Goal: Information Seeking & Learning: Learn about a topic

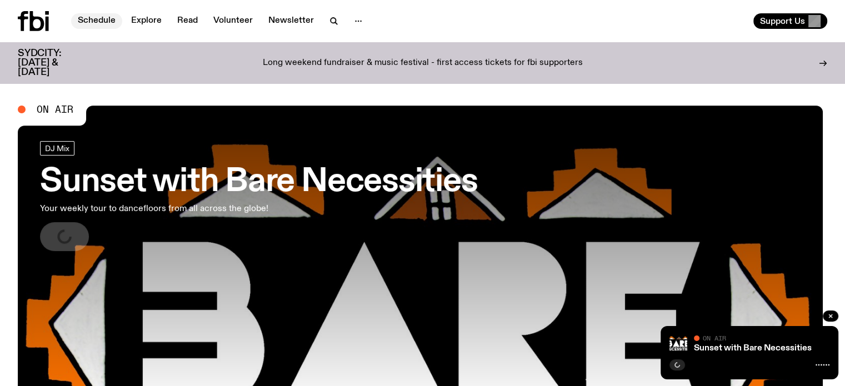
click at [94, 18] on link "Schedule" at bounding box center [96, 21] width 51 height 16
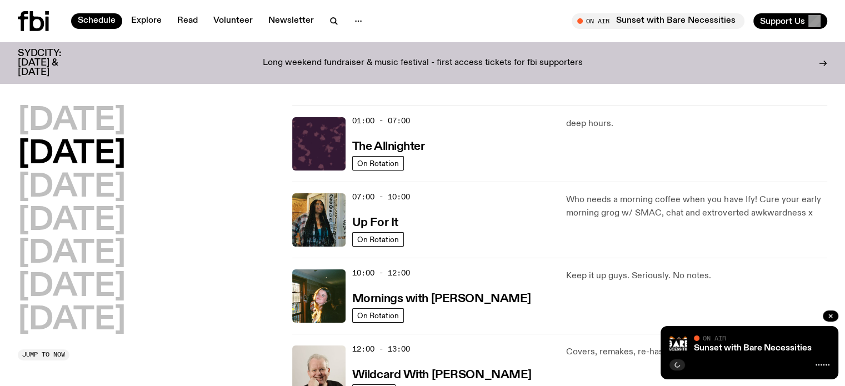
drag, startPoint x: 71, startPoint y: 157, endPoint x: 81, endPoint y: 155, distance: 9.6
click at [77, 156] on h2 "[DATE]" at bounding box center [72, 154] width 108 height 31
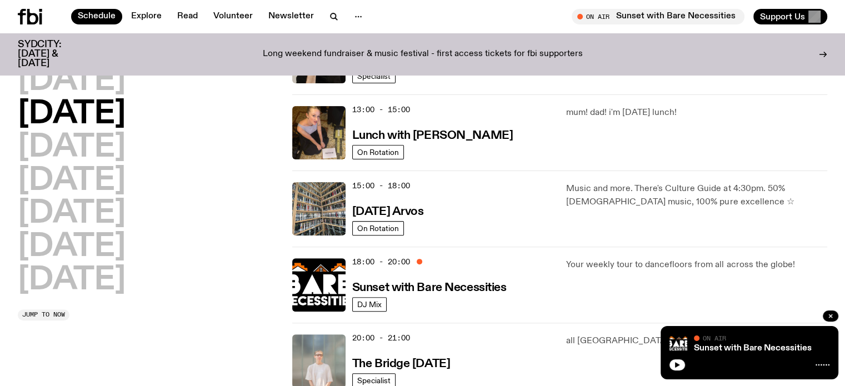
scroll to position [438, 0]
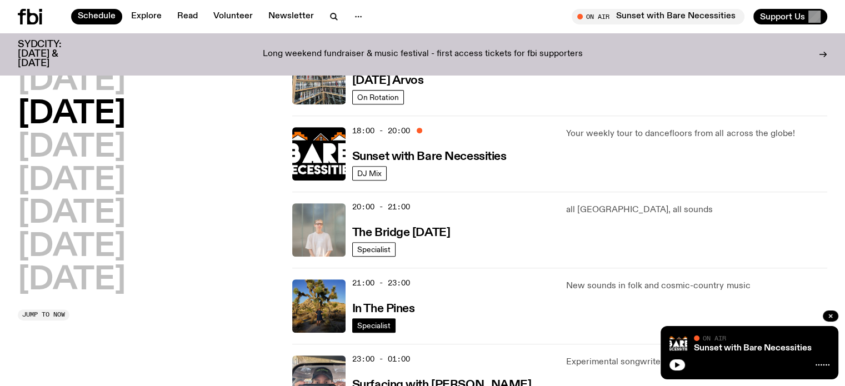
click at [362, 325] on span "Specialist" at bounding box center [373, 325] width 33 height 8
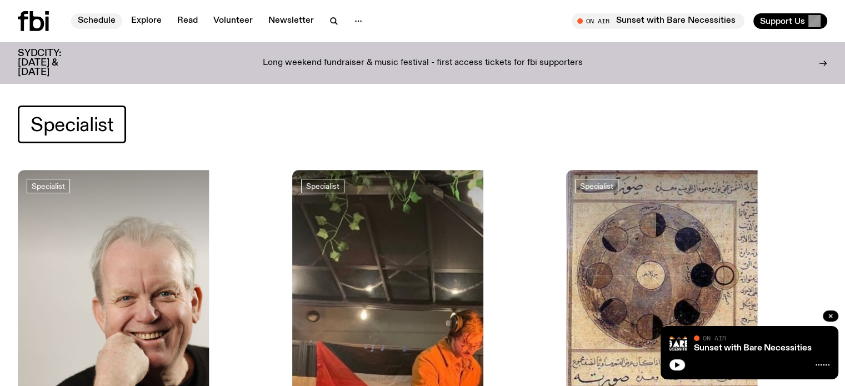
click at [98, 22] on link "Schedule" at bounding box center [96, 21] width 51 height 16
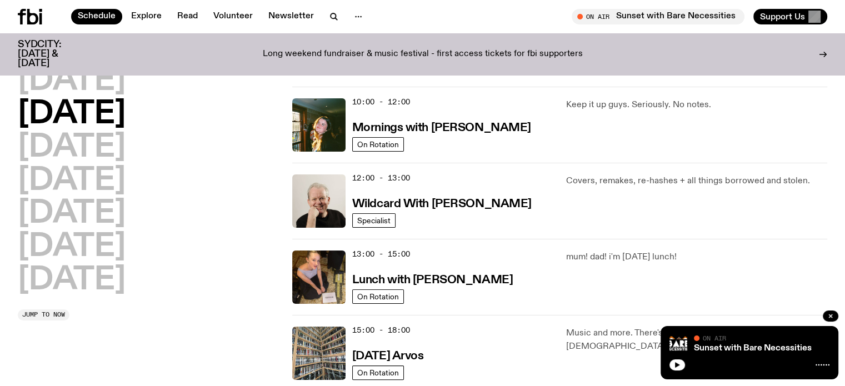
scroll to position [328, 0]
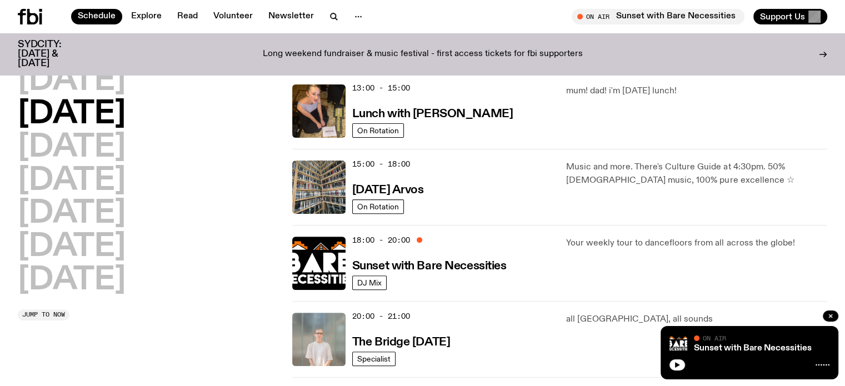
click at [120, 115] on h2 "[DATE]" at bounding box center [72, 114] width 108 height 31
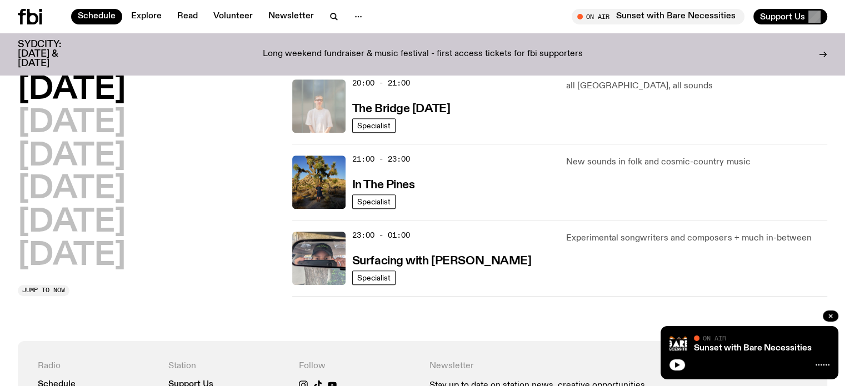
scroll to position [495, 0]
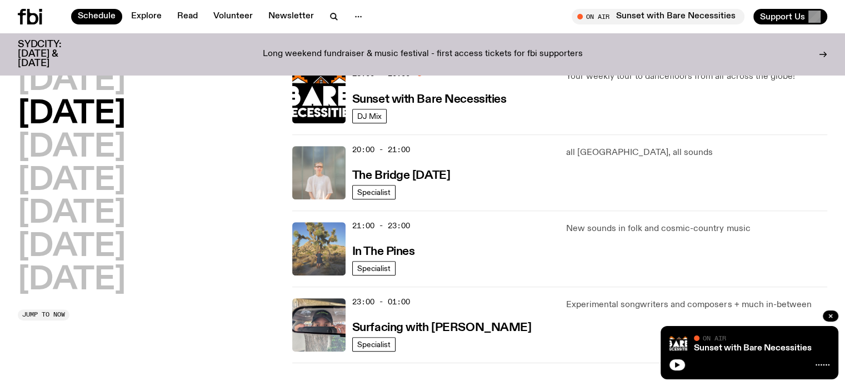
click at [325, 255] on img at bounding box center [318, 248] width 53 height 53
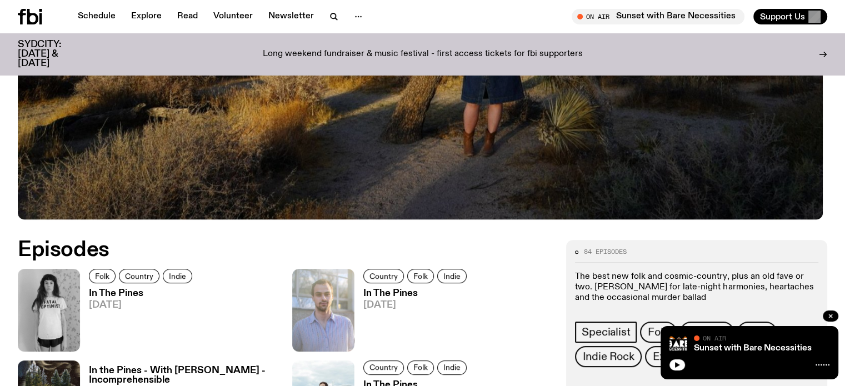
scroll to position [437, 0]
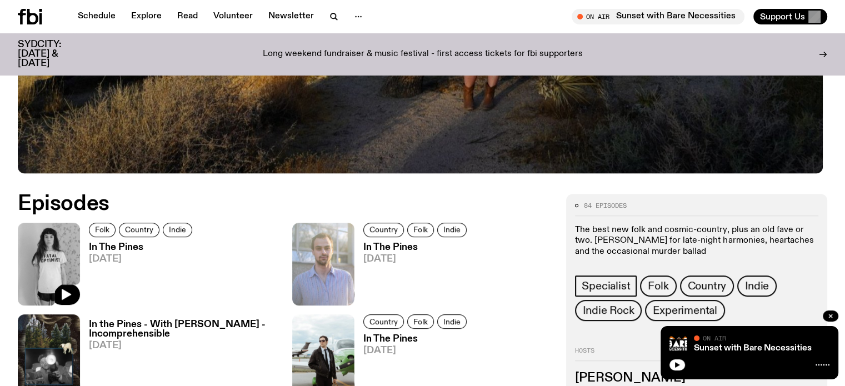
click at [56, 273] on img at bounding box center [49, 264] width 62 height 83
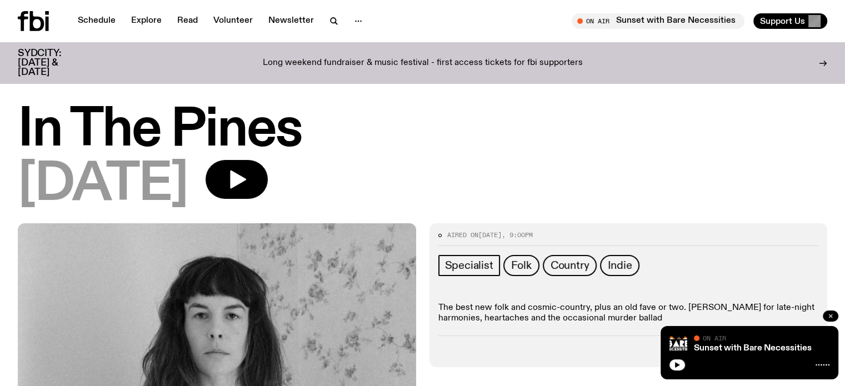
click at [831, 313] on icon "button" at bounding box center [830, 316] width 7 height 7
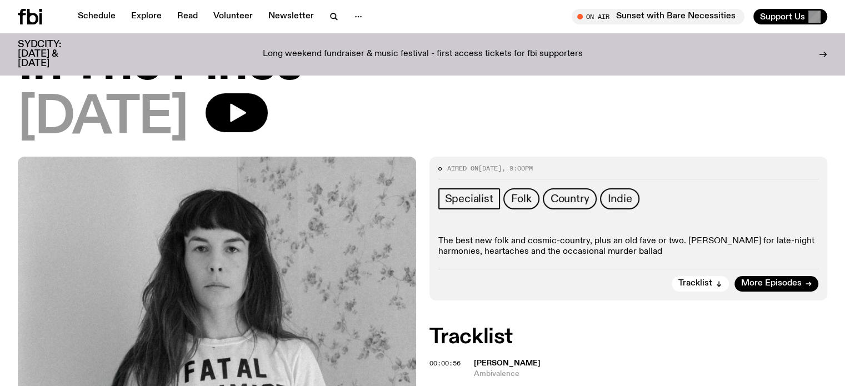
scroll to position [49, 0]
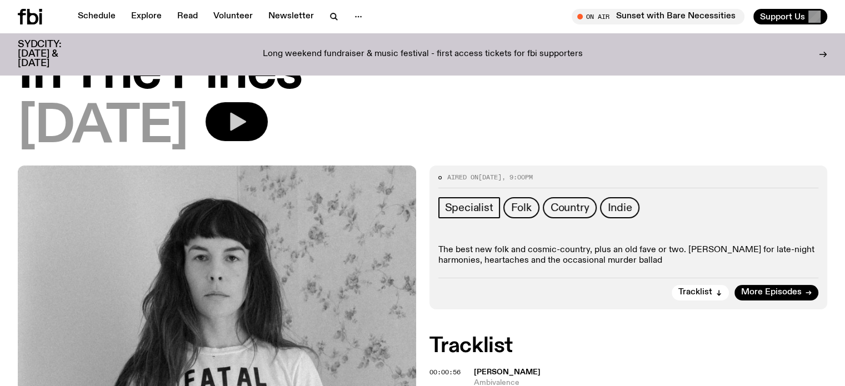
click at [248, 122] on icon "button" at bounding box center [236, 121] width 22 height 22
